Goal: Task Accomplishment & Management: Complete application form

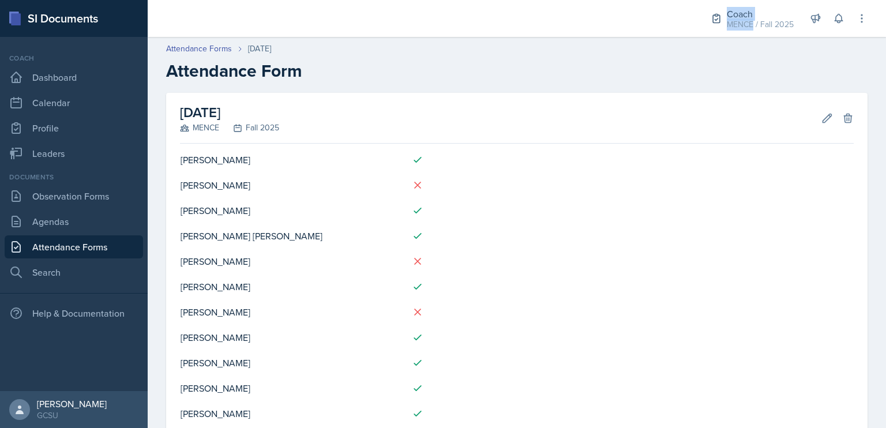
drag, startPoint x: 753, startPoint y: 28, endPoint x: 639, endPoint y: 25, distance: 114.2
click at [639, 25] on div "Coach [PERSON_NAME] / Fall 2025 Coach MENCE / Spring 2025 Coach MENCE / Spring …" at bounding box center [517, 18] width 738 height 37
drag, startPoint x: 639, startPoint y: 25, endPoint x: 686, endPoint y: 89, distance: 79.6
click at [686, 89] on header "Attendance Forms [DATE] Attendance Form" at bounding box center [517, 62] width 738 height 62
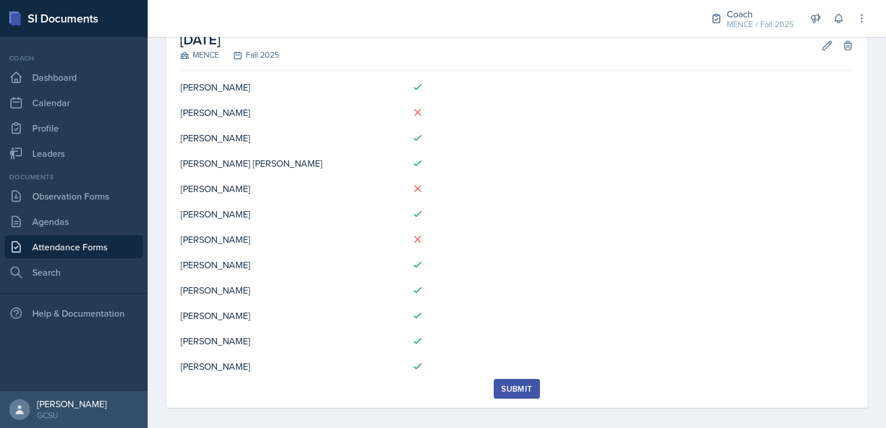
scroll to position [73, 0]
click at [576, 243] on td at bounding box center [651, 238] width 404 height 25
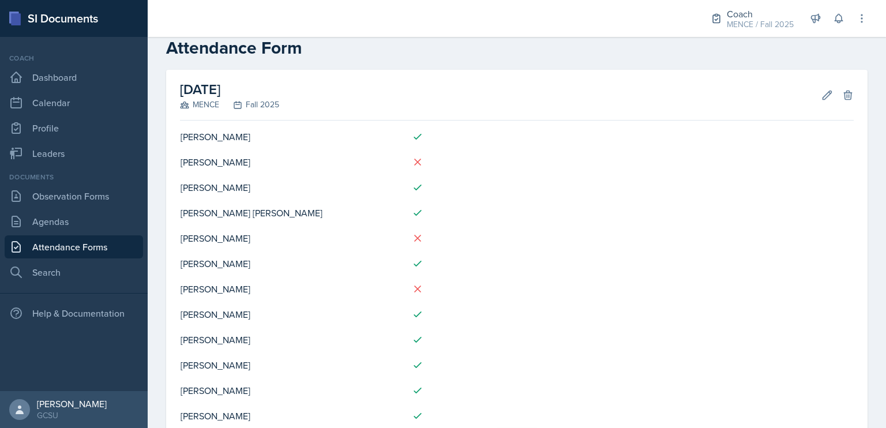
scroll to position [22, 0]
click at [823, 95] on icon at bounding box center [827, 95] width 9 height 9
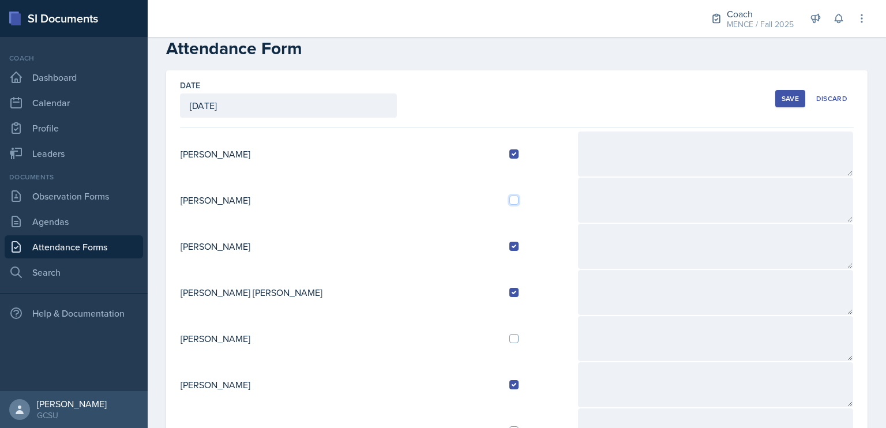
click at [509, 200] on input "checkbox" at bounding box center [513, 200] width 9 height 9
checkbox input "true"
click at [784, 95] on div "Save" at bounding box center [790, 98] width 17 height 9
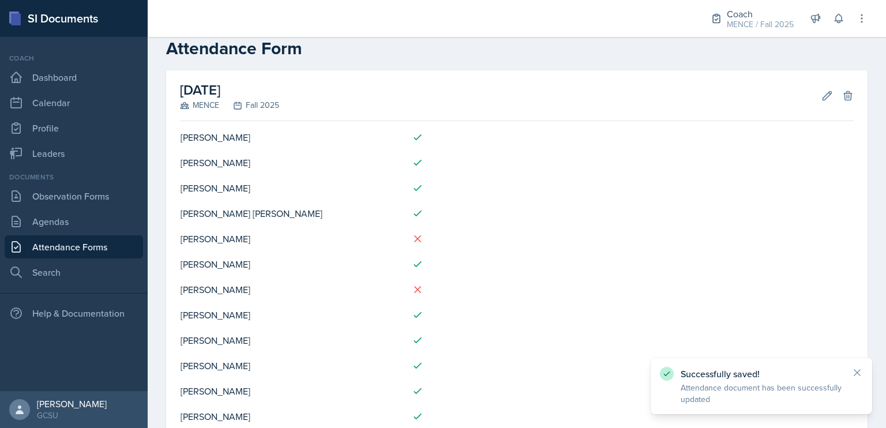
scroll to position [80, 0]
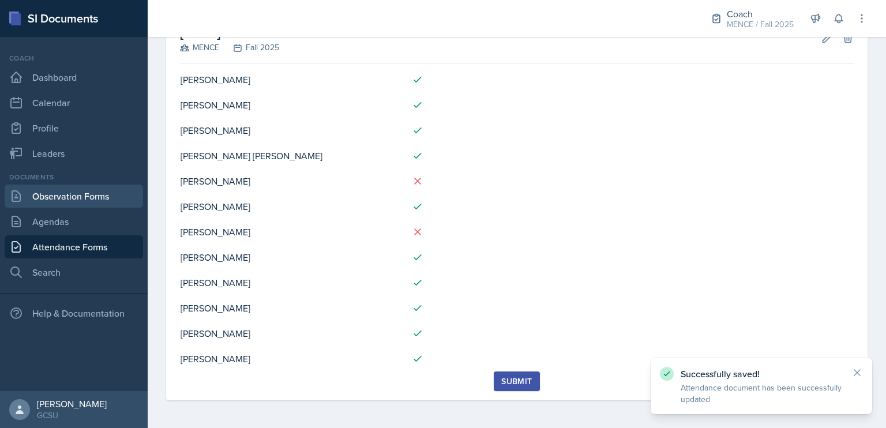
click at [65, 194] on link "Observation Forms" at bounding box center [74, 196] width 138 height 23
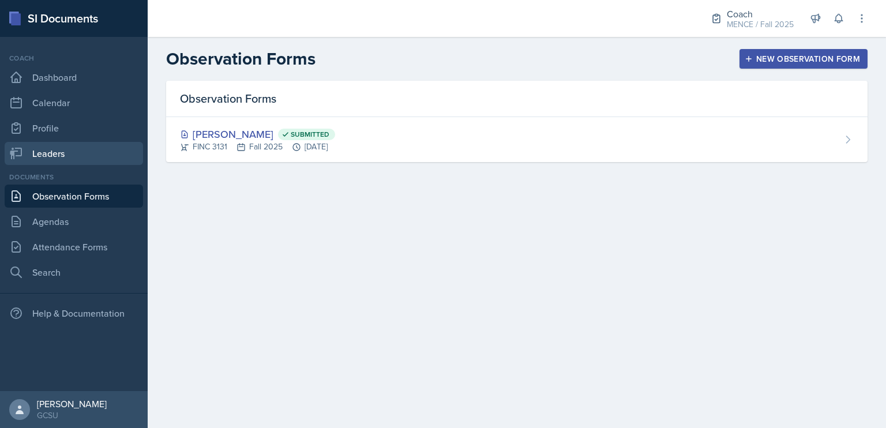
click at [47, 146] on link "Leaders" at bounding box center [74, 153] width 138 height 23
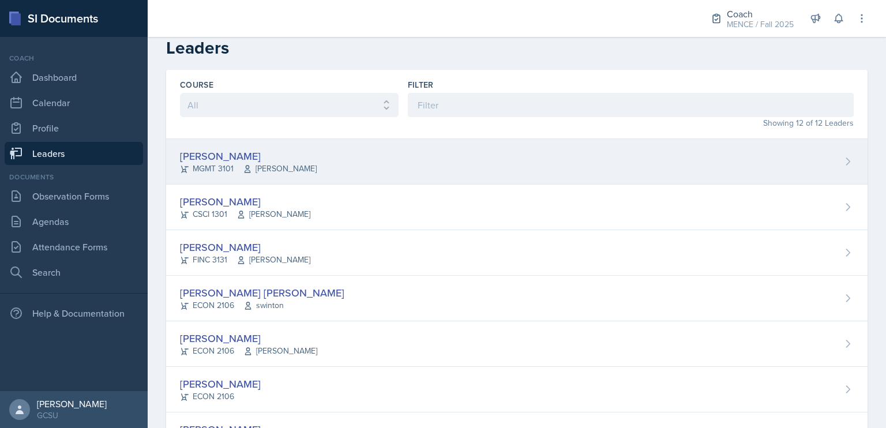
scroll to position [12, 0]
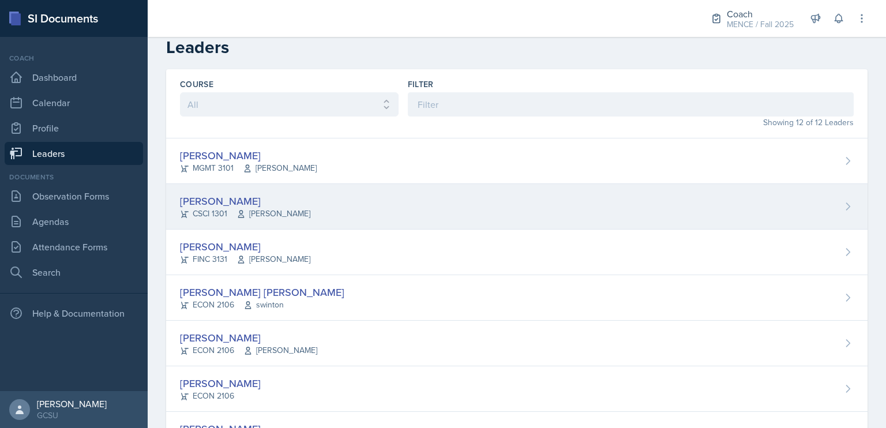
click at [227, 199] on div "[PERSON_NAME]" at bounding box center [245, 201] width 130 height 16
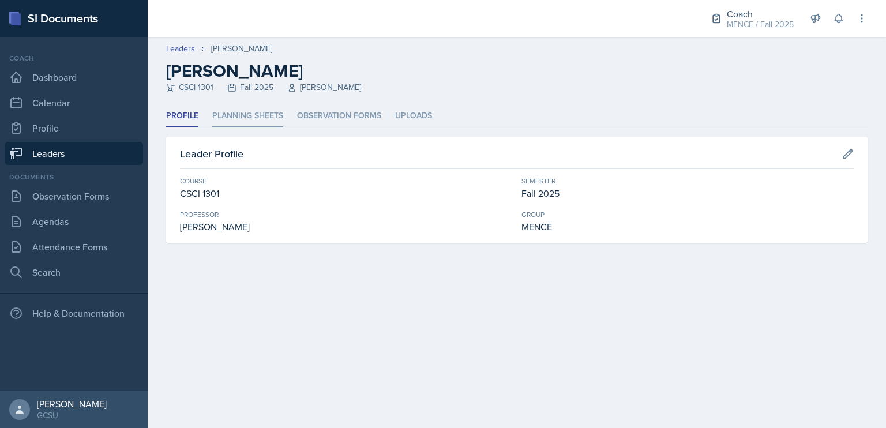
click at [252, 124] on li "Planning Sheets" at bounding box center [247, 116] width 71 height 22
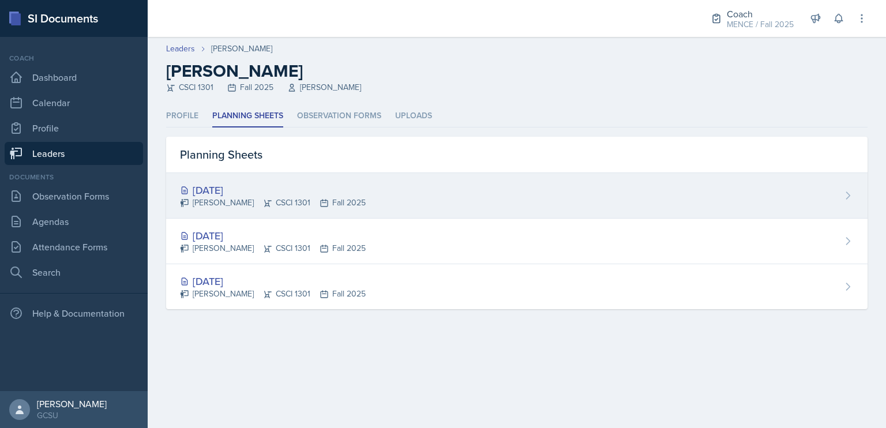
click at [247, 196] on div "[DATE]" at bounding box center [273, 190] width 186 height 16
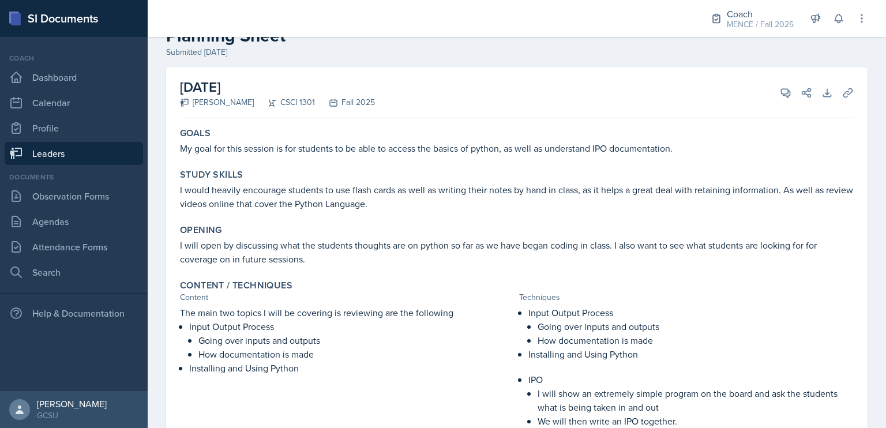
scroll to position [31, 0]
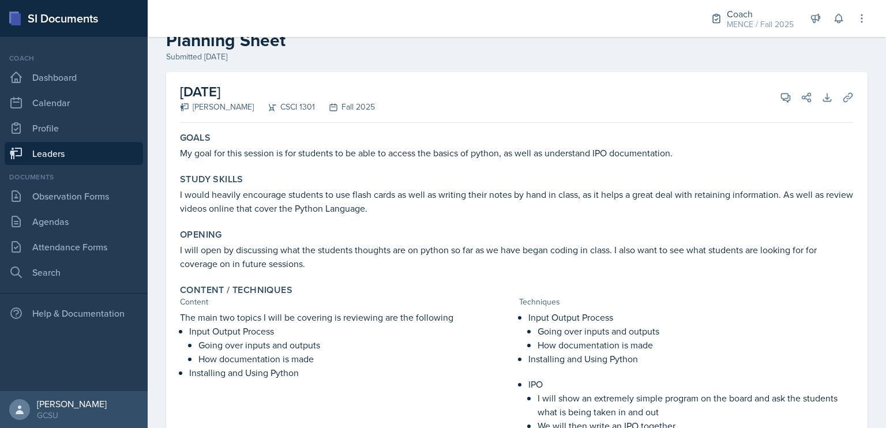
click at [92, 148] on link "Leaders" at bounding box center [74, 153] width 138 height 23
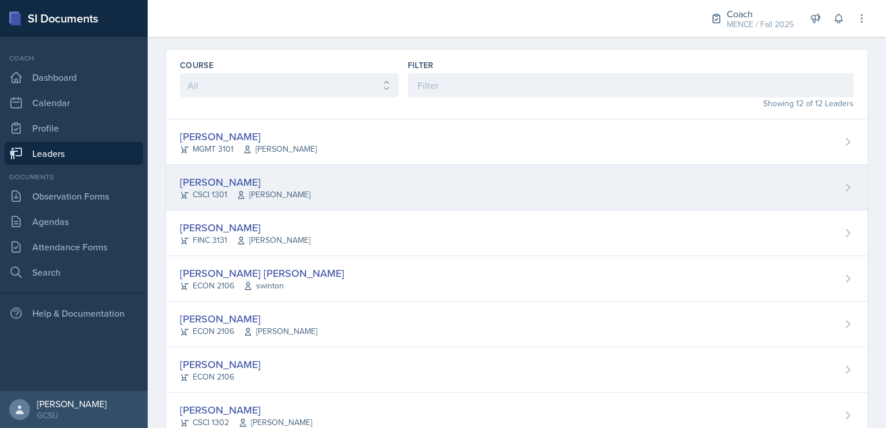
click at [198, 190] on div "CSCI 1301 [PERSON_NAME]" at bounding box center [245, 195] width 130 height 12
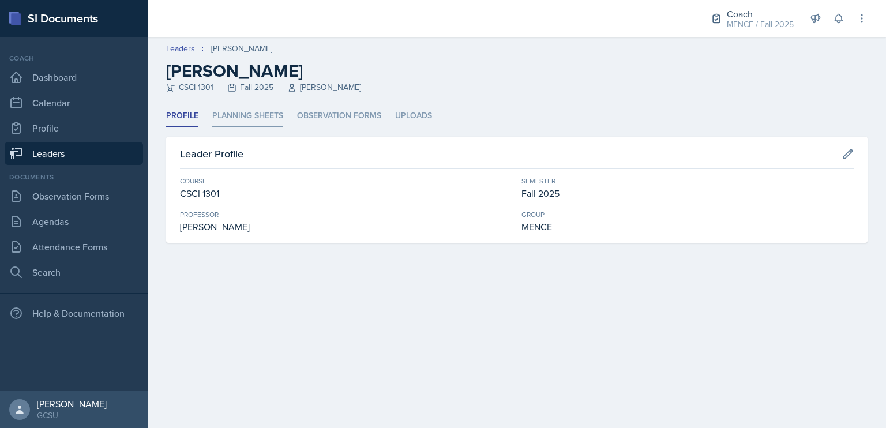
click at [277, 117] on li "Planning Sheets" at bounding box center [247, 116] width 71 height 22
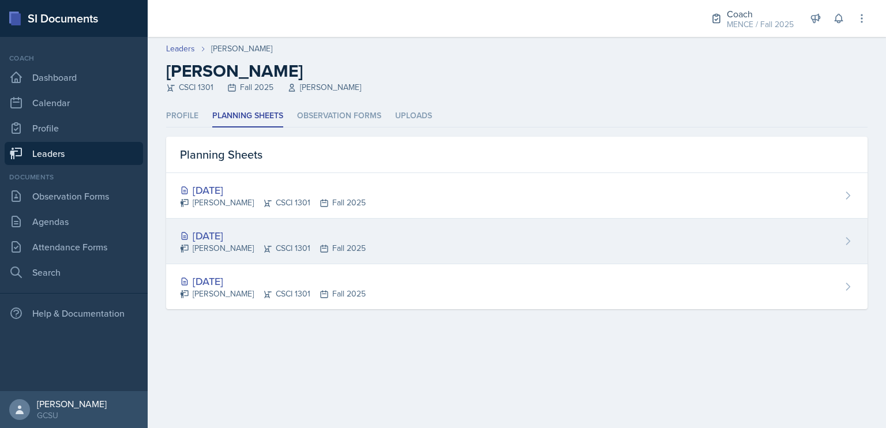
click at [275, 253] on div "[PERSON_NAME] CSCI 1301 Fall 2025" at bounding box center [273, 248] width 186 height 12
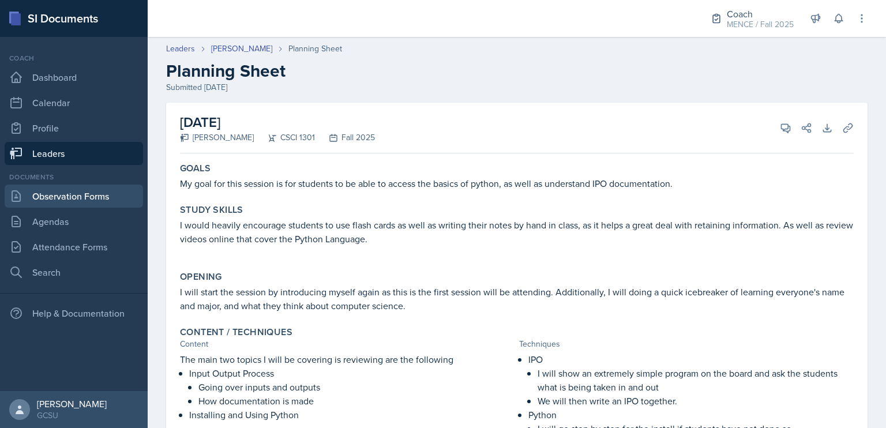
click at [76, 191] on link "Observation Forms" at bounding box center [74, 196] width 138 height 23
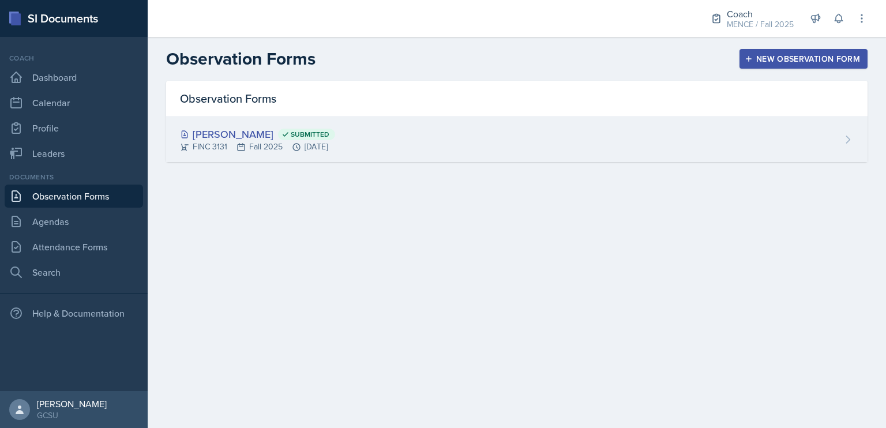
click at [335, 137] on div "[PERSON_NAME] Submitted" at bounding box center [257, 134] width 155 height 16
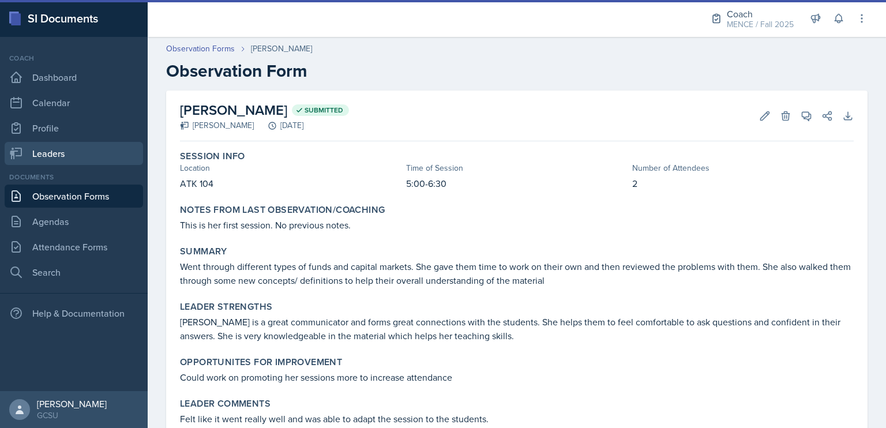
click at [91, 153] on link "Leaders" at bounding box center [74, 153] width 138 height 23
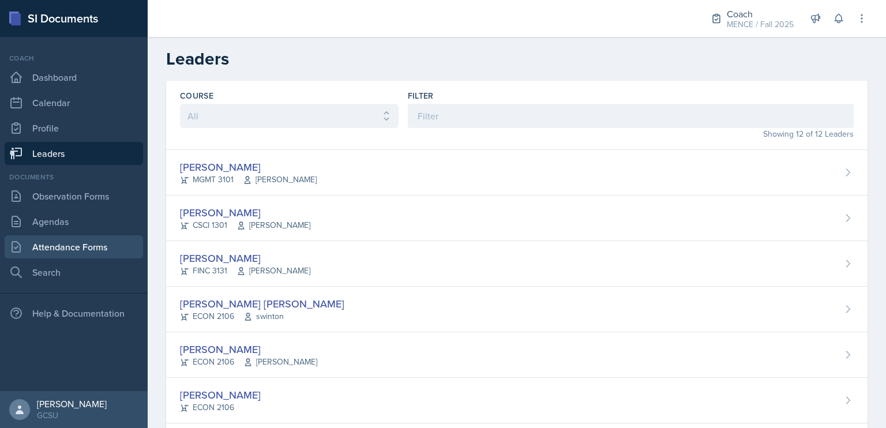
click at [80, 253] on link "Attendance Forms" at bounding box center [74, 246] width 138 height 23
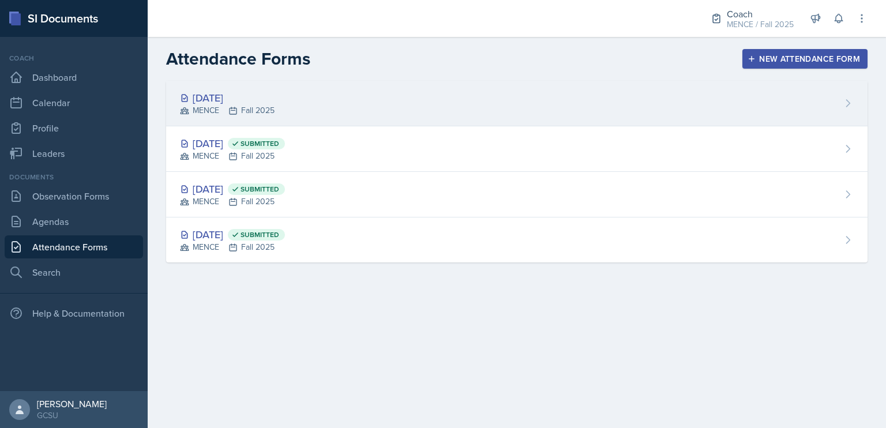
click at [311, 98] on div "[DATE] MENCE Fall 2025" at bounding box center [516, 104] width 701 height 46
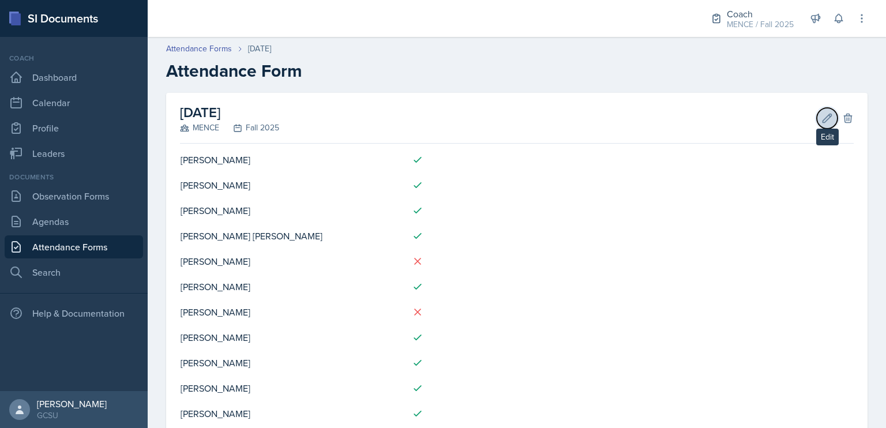
click at [821, 120] on icon at bounding box center [827, 118] width 12 height 12
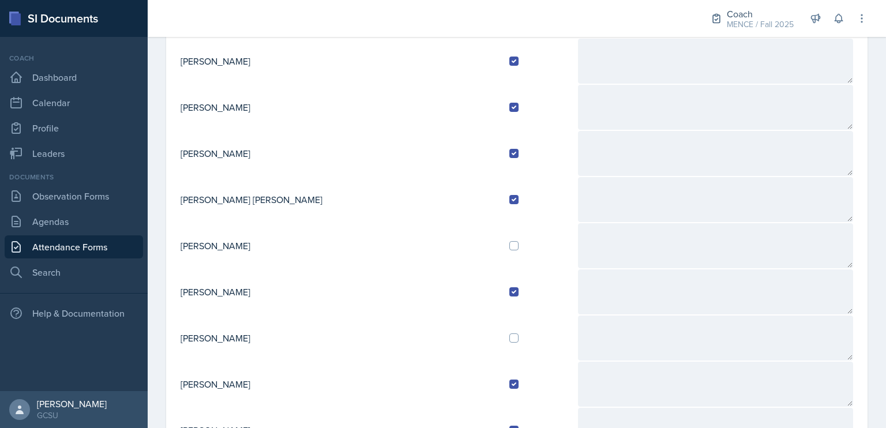
scroll to position [119, 0]
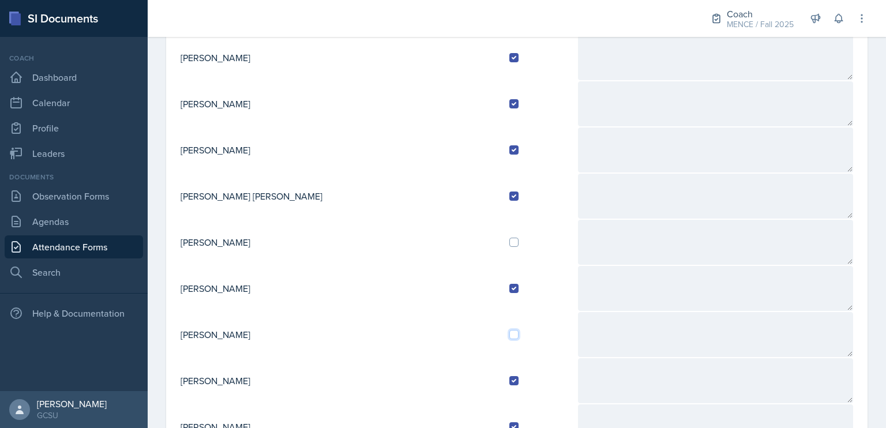
click at [509, 334] on input "checkbox" at bounding box center [513, 334] width 9 height 9
checkbox input "true"
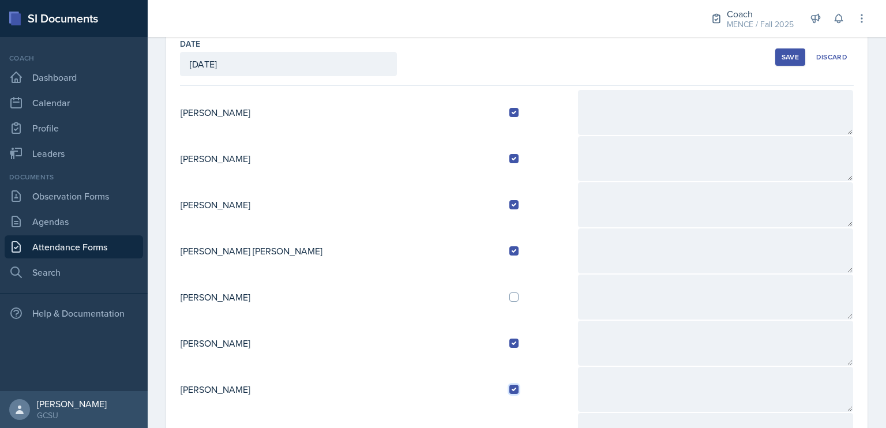
scroll to position [0, 0]
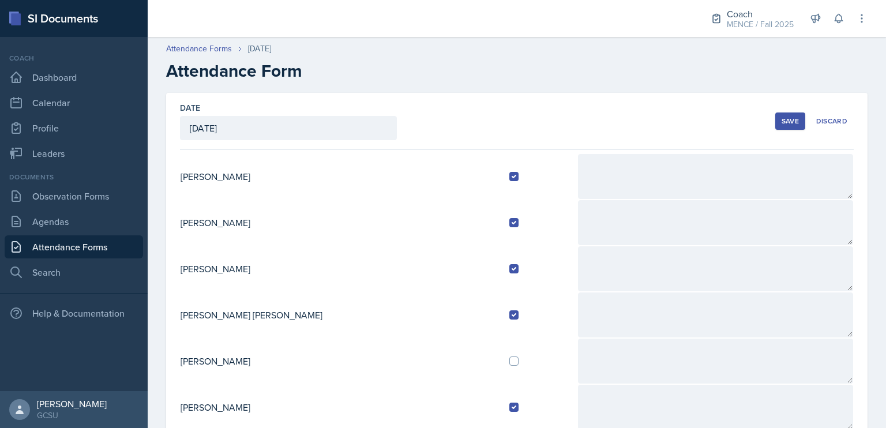
click at [782, 120] on div "Save" at bounding box center [790, 121] width 17 height 9
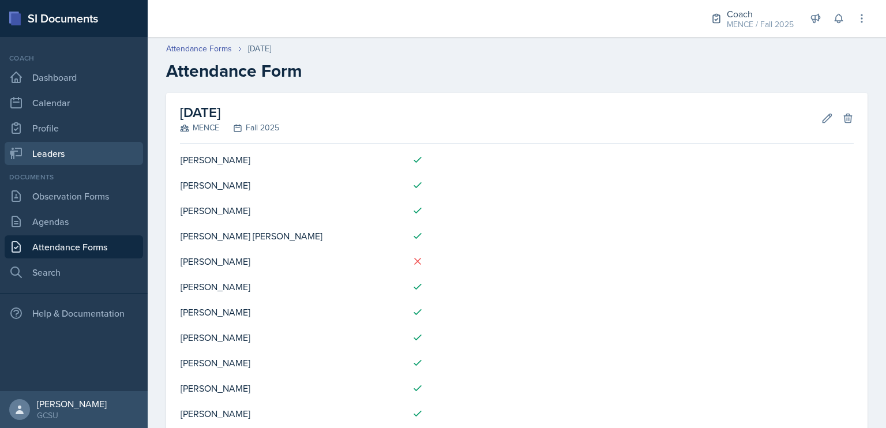
click at [47, 146] on link "Leaders" at bounding box center [74, 153] width 138 height 23
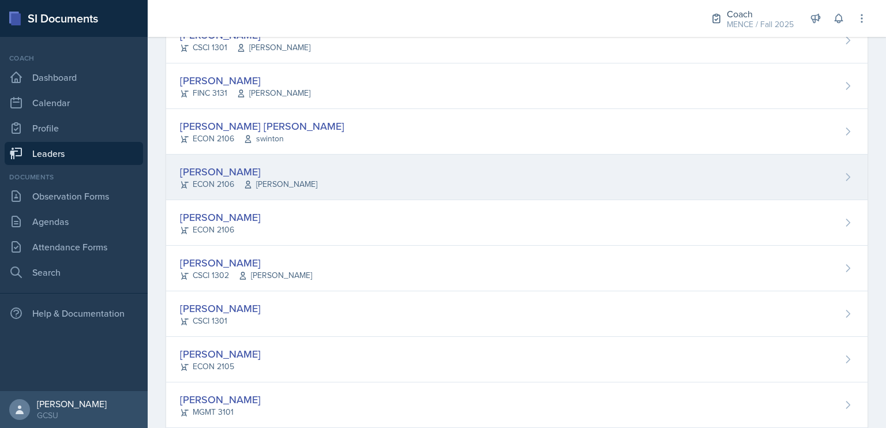
scroll to position [182, 0]
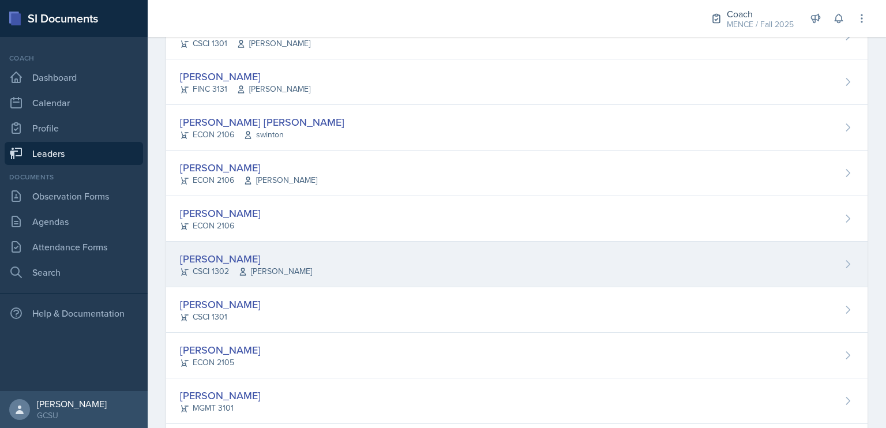
click at [227, 261] on div "[PERSON_NAME]" at bounding box center [246, 259] width 132 height 16
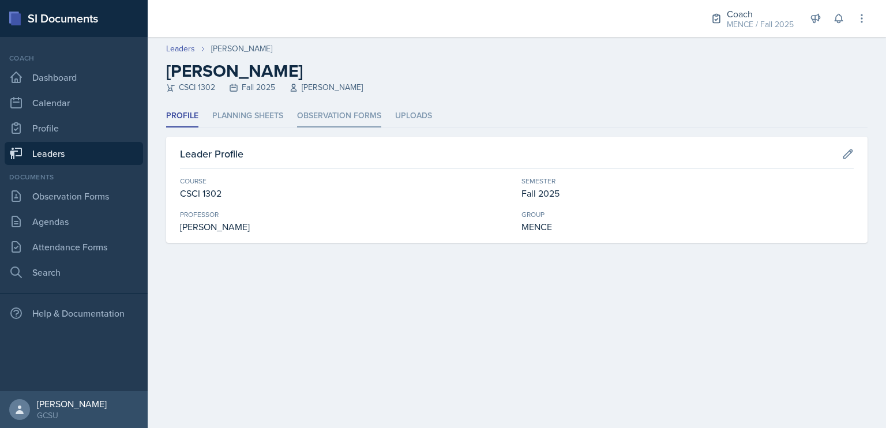
click at [332, 117] on li "Observation Forms" at bounding box center [339, 116] width 84 height 22
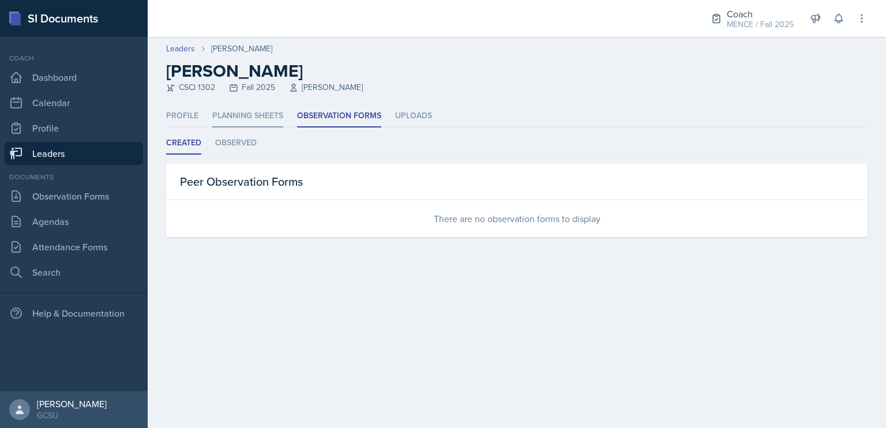
click at [272, 116] on li "Planning Sheets" at bounding box center [247, 116] width 71 height 22
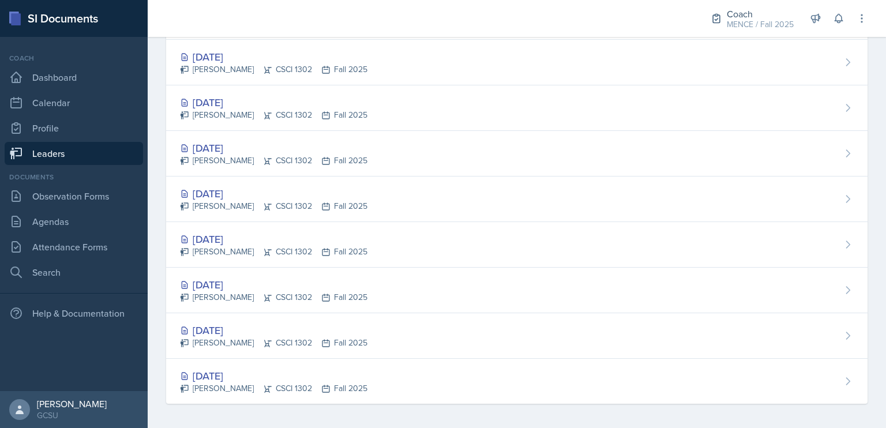
scroll to position [1044, 0]
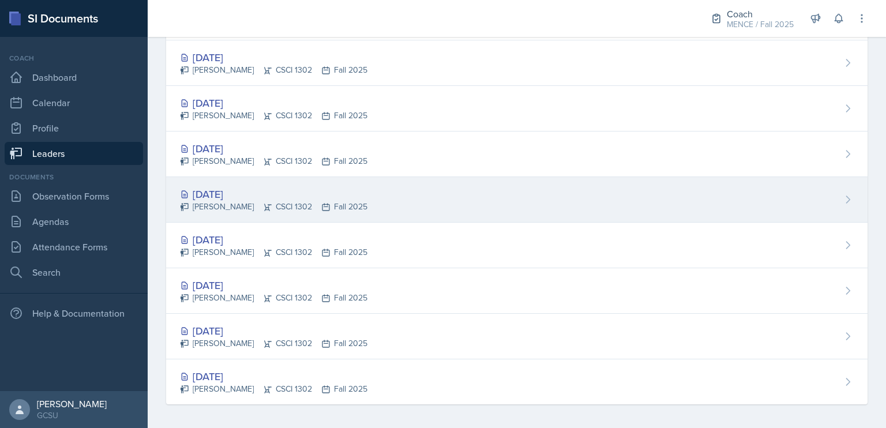
click at [275, 181] on div "[DATE] [PERSON_NAME] CSCI 1302 Fall 2025" at bounding box center [516, 200] width 701 height 46
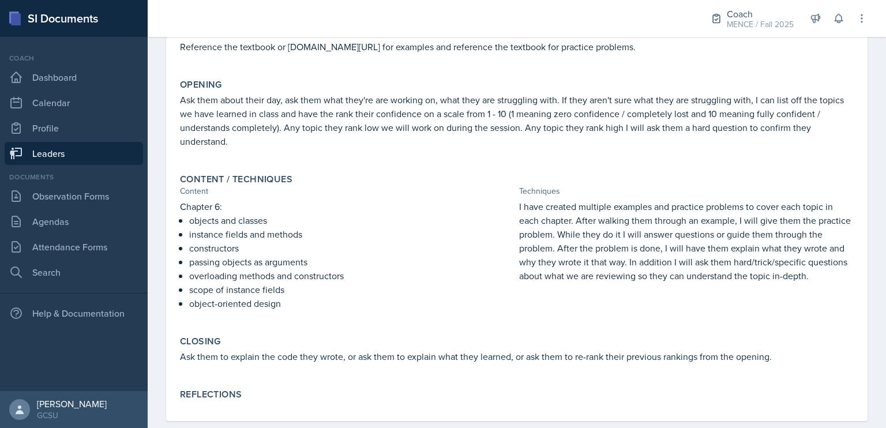
scroll to position [199, 0]
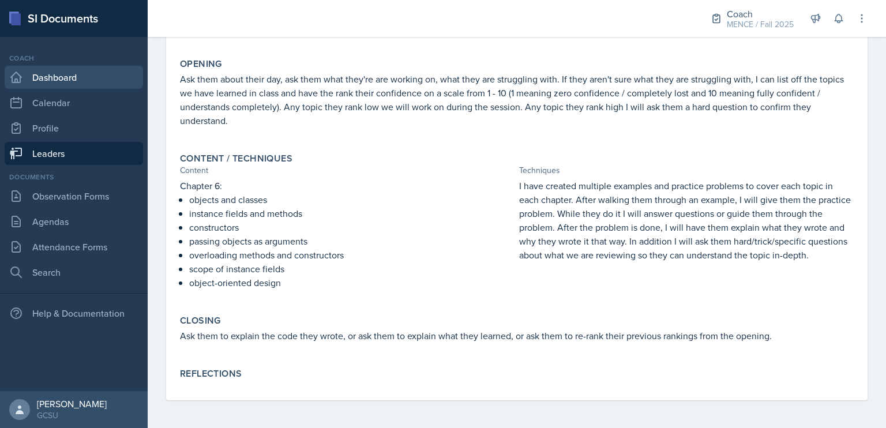
click at [37, 77] on link "Dashboard" at bounding box center [74, 77] width 138 height 23
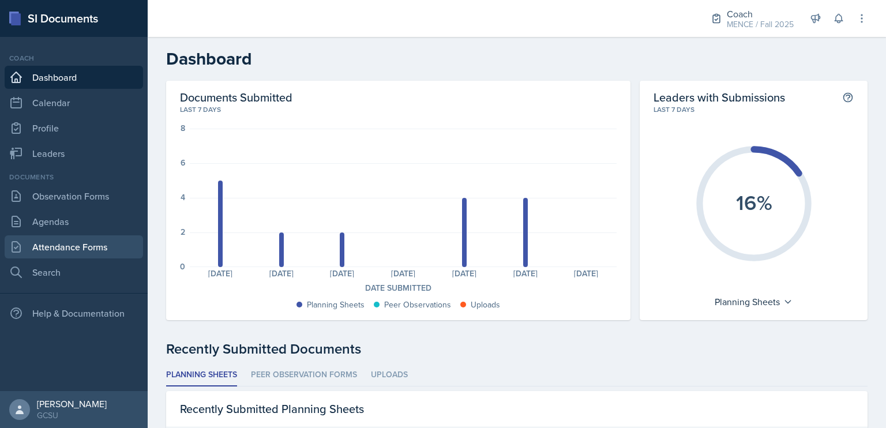
click at [94, 247] on link "Attendance Forms" at bounding box center [74, 246] width 138 height 23
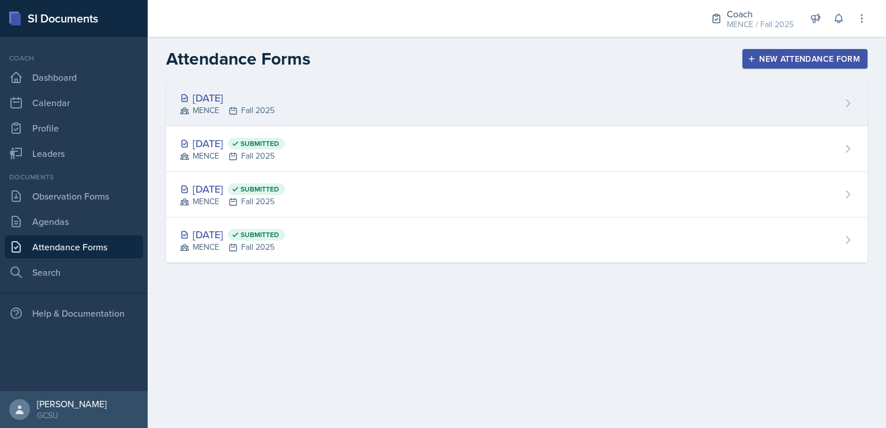
click at [316, 96] on div "[DATE] MENCE Fall 2025" at bounding box center [516, 104] width 701 height 46
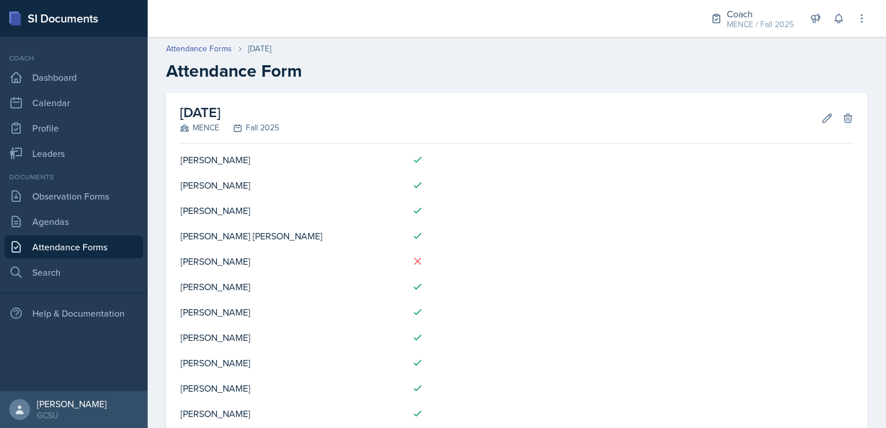
scroll to position [60, 0]
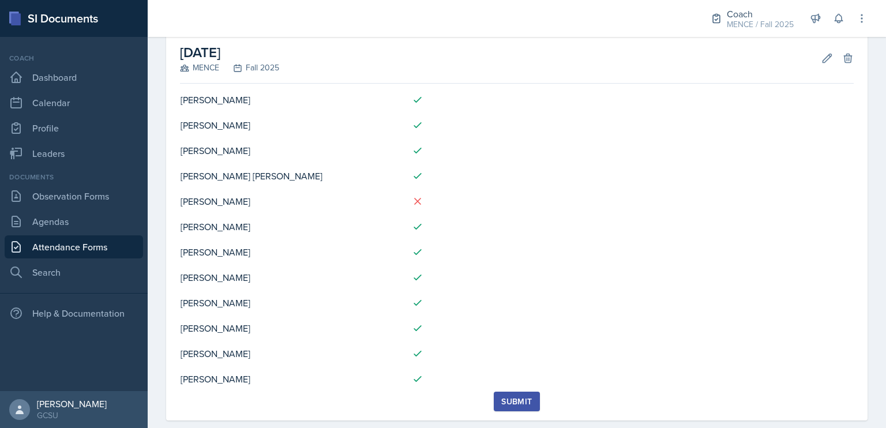
click at [521, 404] on div "Submit" at bounding box center [516, 401] width 31 height 9
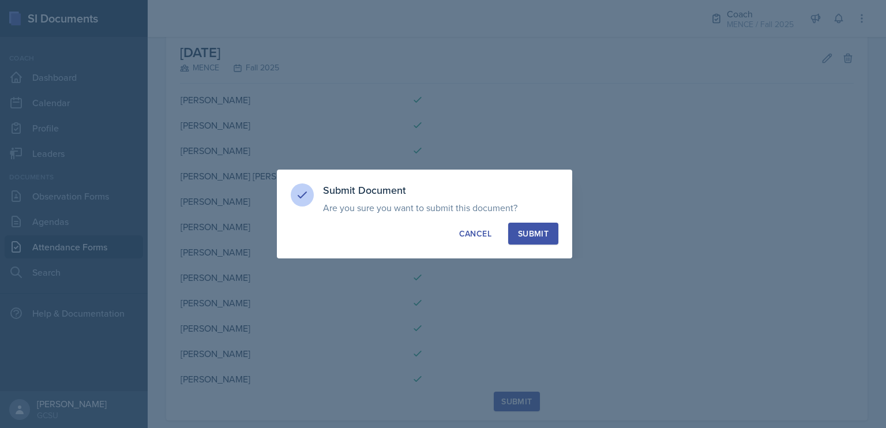
click at [533, 228] on div "Submit" at bounding box center [533, 234] width 31 height 12
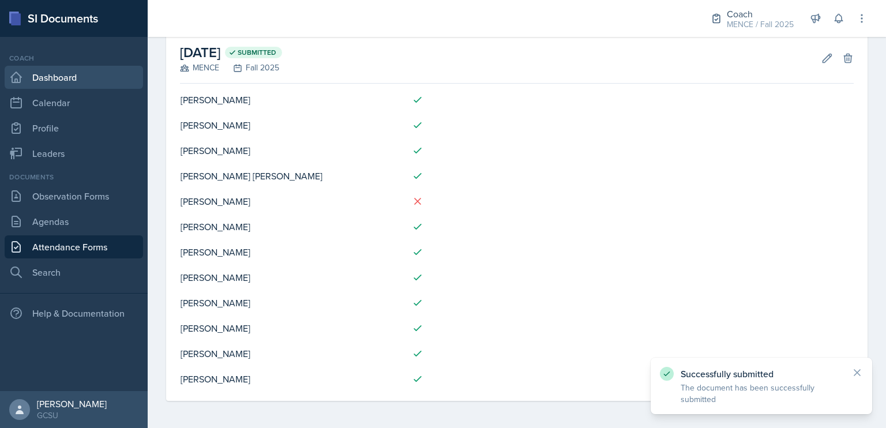
click at [46, 82] on link "Dashboard" at bounding box center [74, 77] width 138 height 23
